Goal: Task Accomplishment & Management: Use online tool/utility

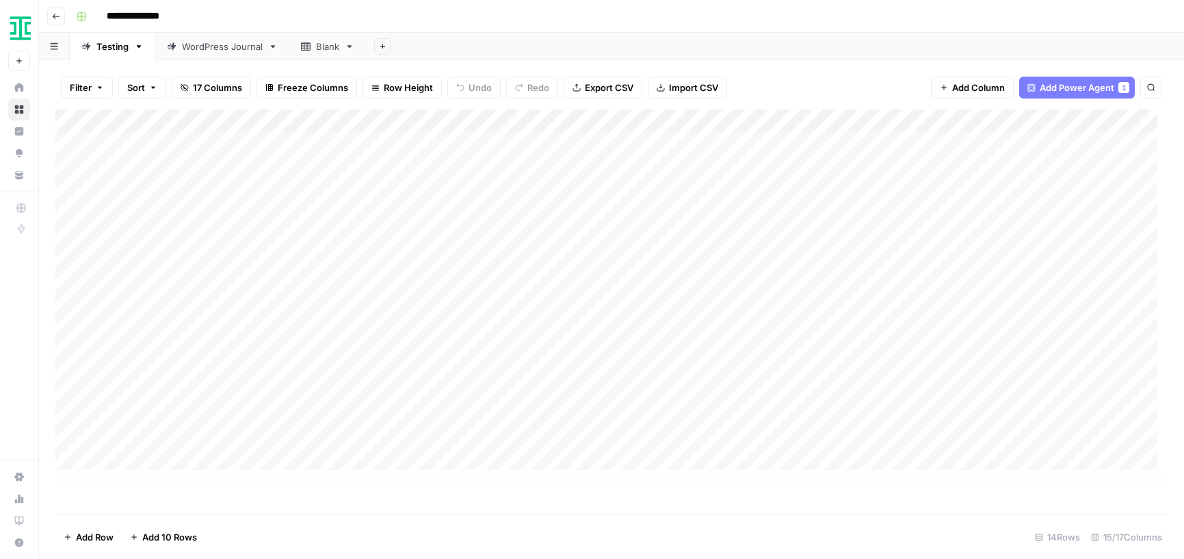
click at [201, 46] on div "WordPress Journal" at bounding box center [222, 47] width 81 height 14
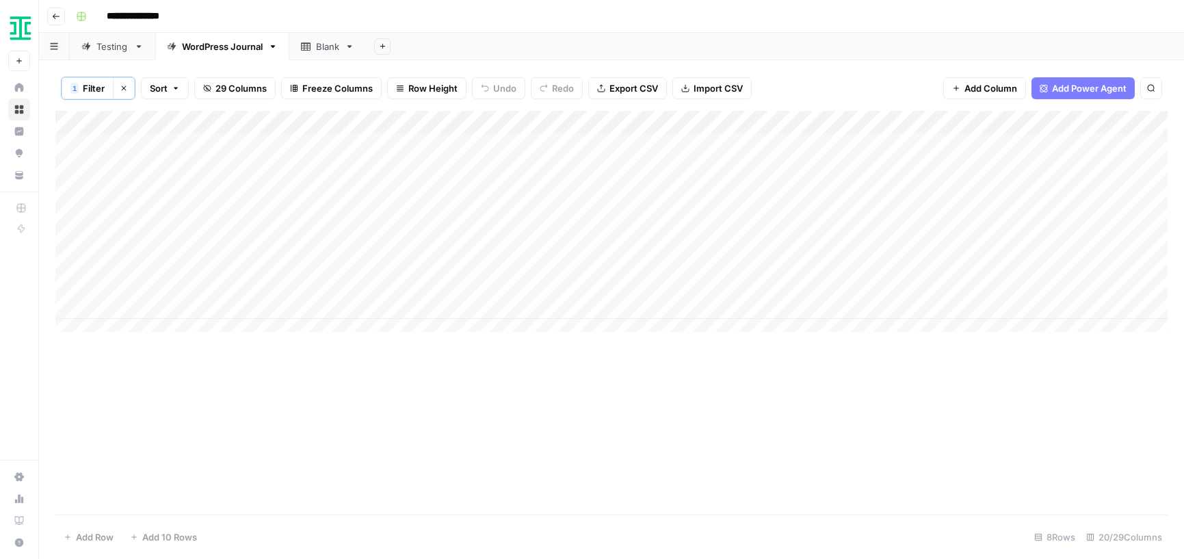
click at [120, 44] on div "Testing" at bounding box center [112, 47] width 32 height 14
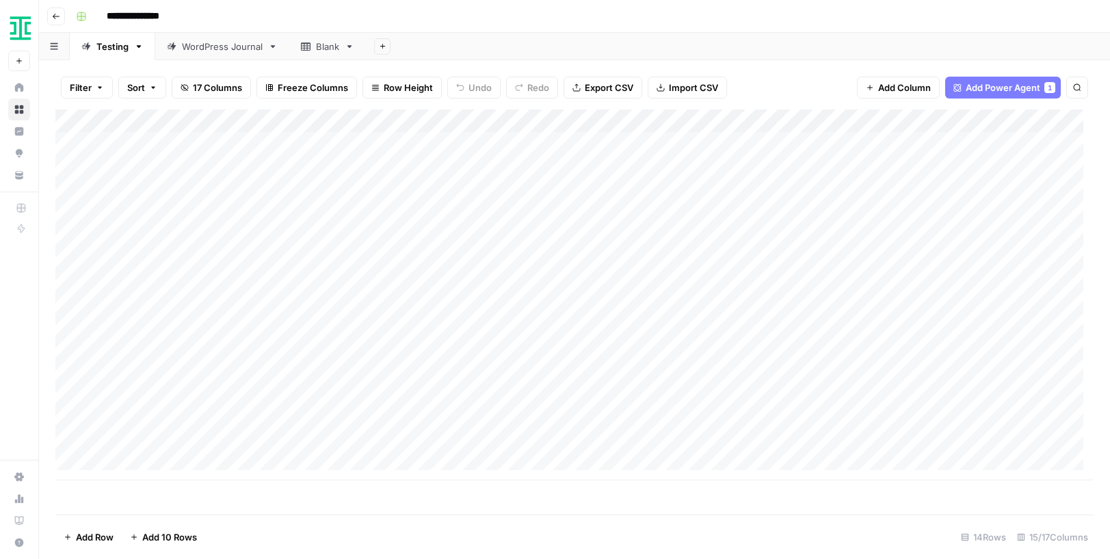
click at [215, 48] on div "WordPress Journal" at bounding box center [222, 47] width 81 height 14
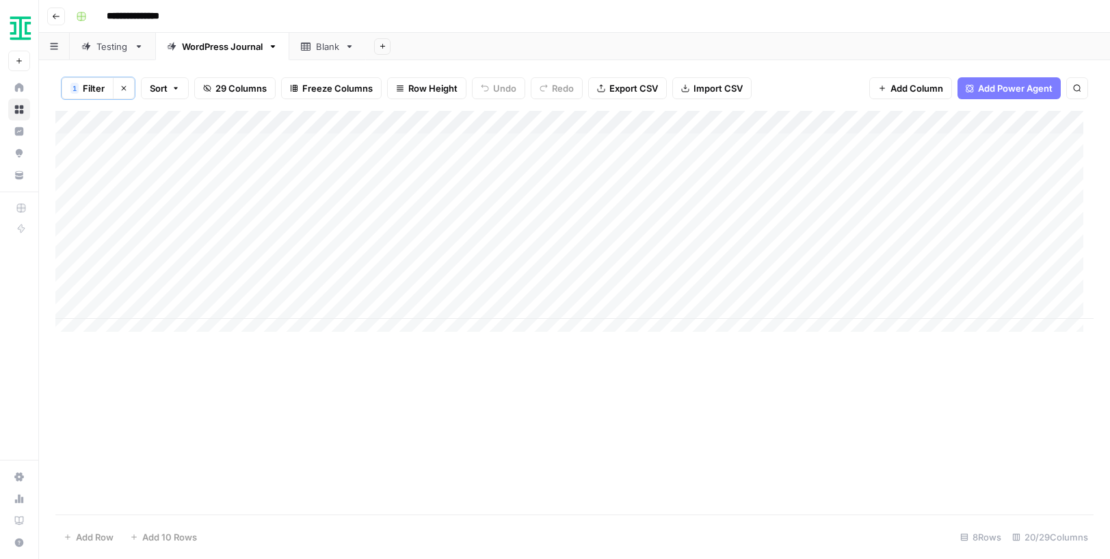
click at [111, 49] on div "Testing" at bounding box center [112, 47] width 32 height 14
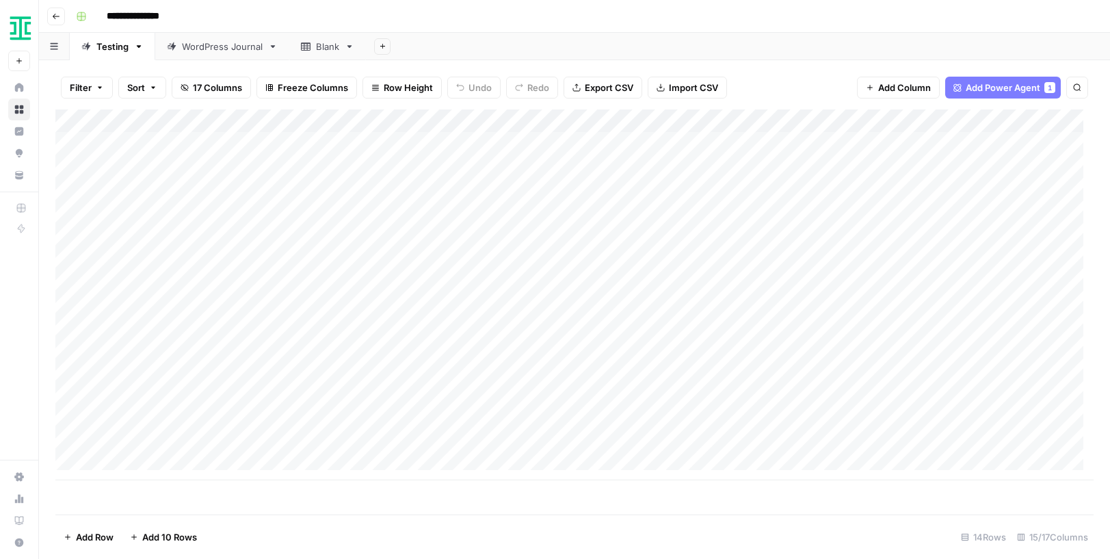
click at [222, 34] on link "WordPress Journal" at bounding box center [222, 46] width 134 height 27
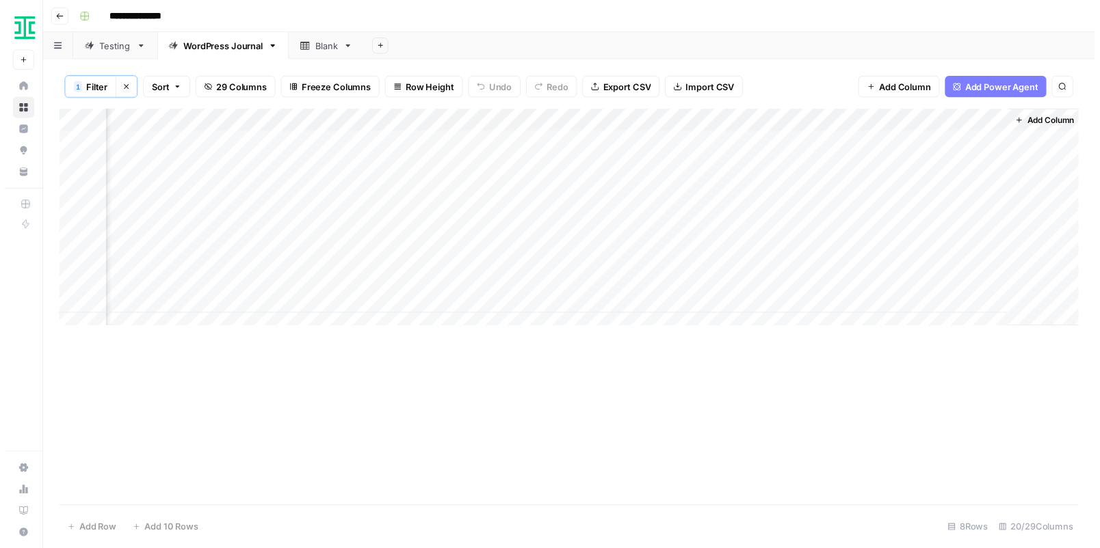
scroll to position [0, 2088]
click at [881, 142] on div "Add Column" at bounding box center [574, 226] width 1038 height 231
click at [910, 141] on div "Add Column" at bounding box center [574, 226] width 1038 height 231
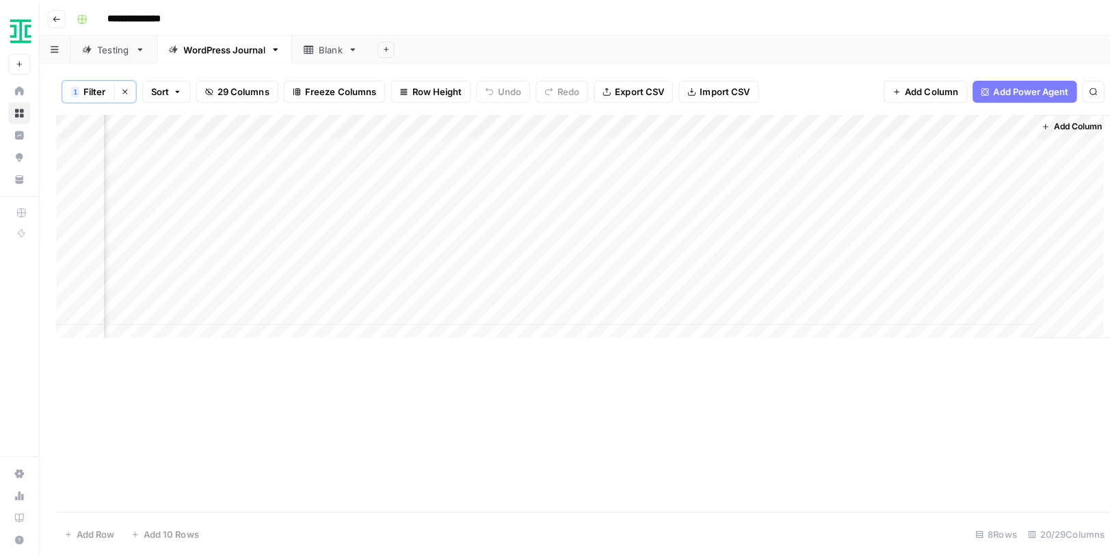
scroll to position [0, 2082]
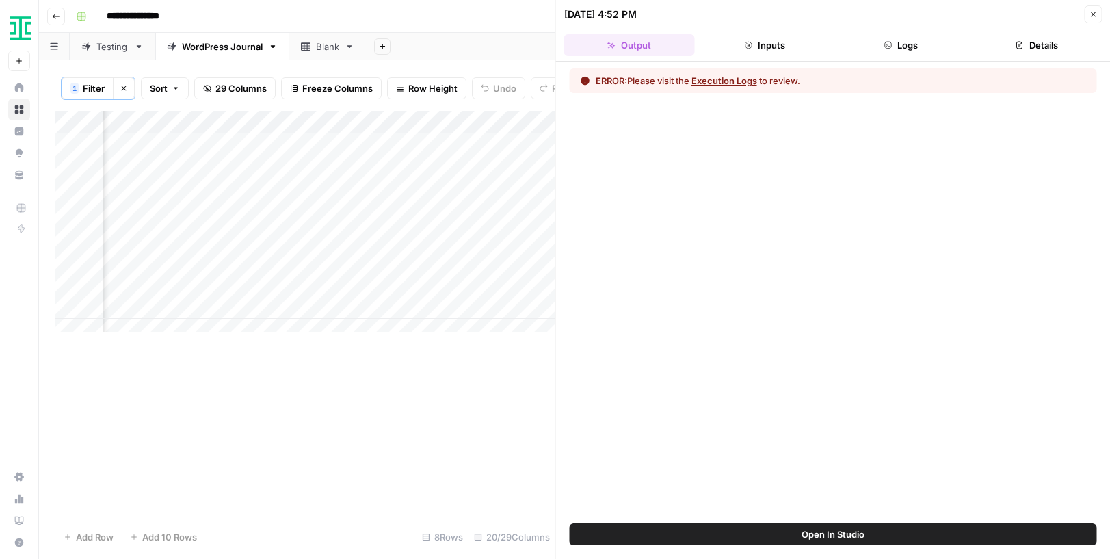
click at [885, 35] on button "Logs" at bounding box center [901, 45] width 131 height 22
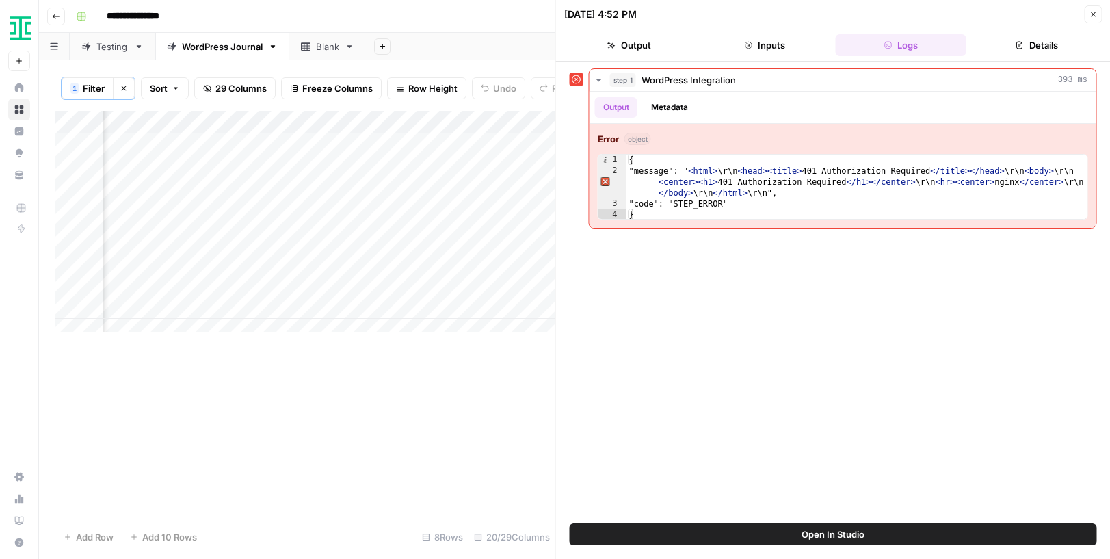
click at [1095, 14] on icon "button" at bounding box center [1093, 14] width 8 height 8
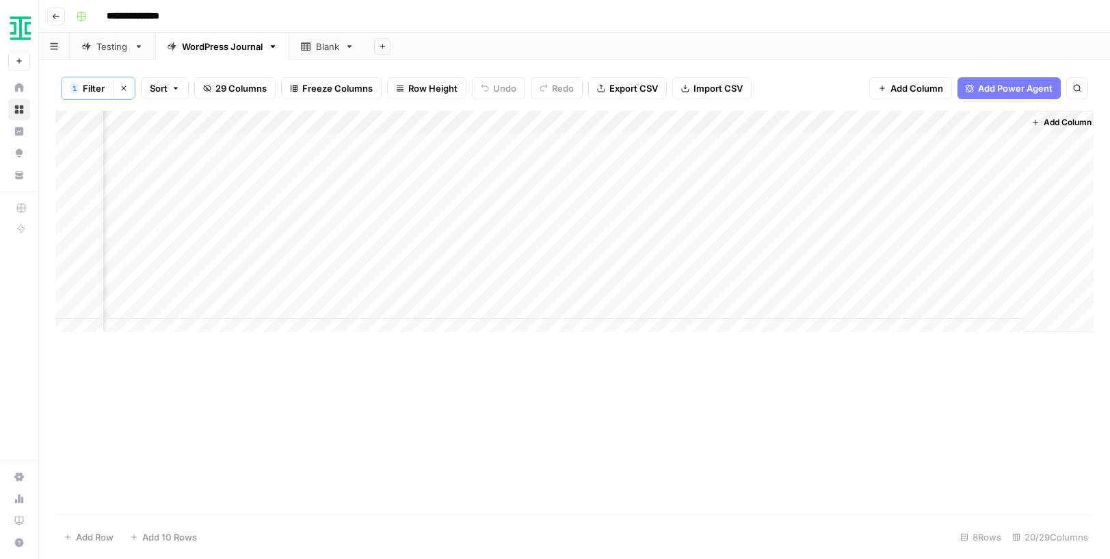
scroll to position [0, 2072]
click at [105, 45] on div "Testing" at bounding box center [112, 47] width 32 height 14
